Goal: Obtain resource: Download file/media

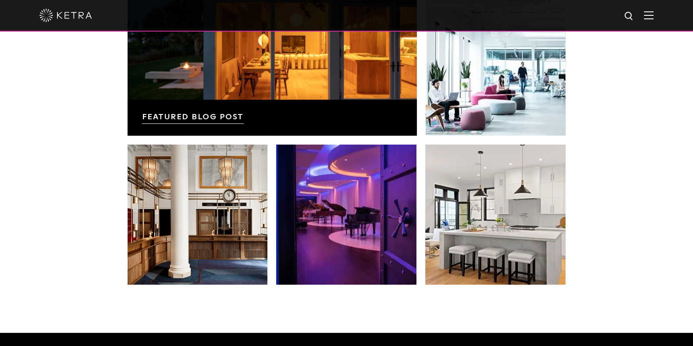
scroll to position [1842, 0]
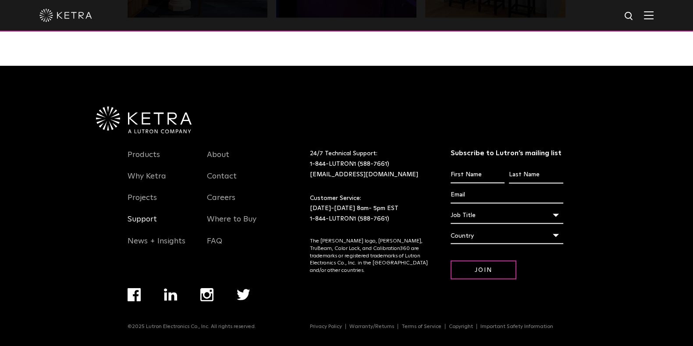
click at [148, 219] on link "Support" at bounding box center [142, 224] width 29 height 20
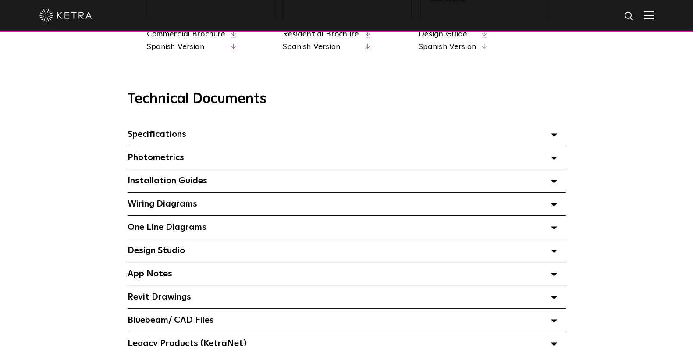
scroll to position [565, 0]
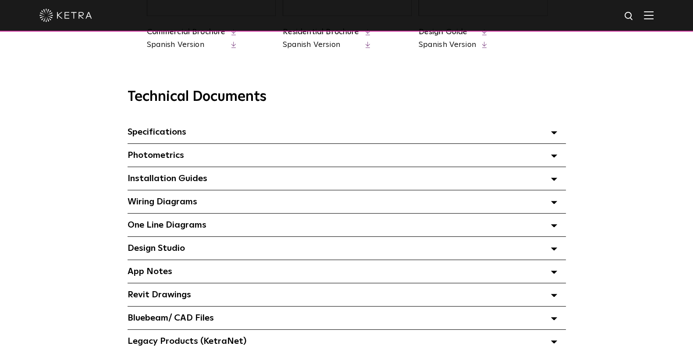
click at [259, 130] on div "Specifications Select checkboxes to use the bulk download option below" at bounding box center [347, 132] width 438 height 23
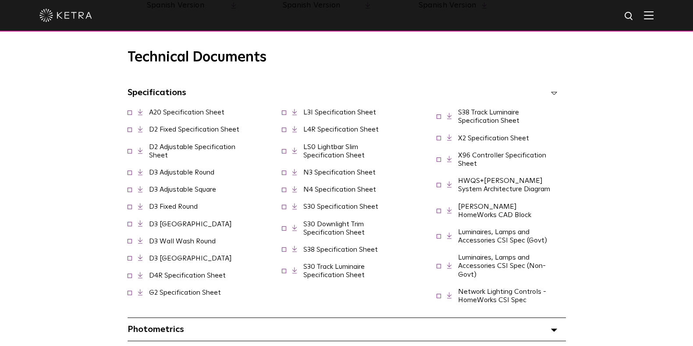
scroll to position [605, 0]
click at [189, 150] on link "D2 Adjustable Specification Sheet" at bounding box center [192, 150] width 86 height 15
